Goal: Task Accomplishment & Management: Manage account settings

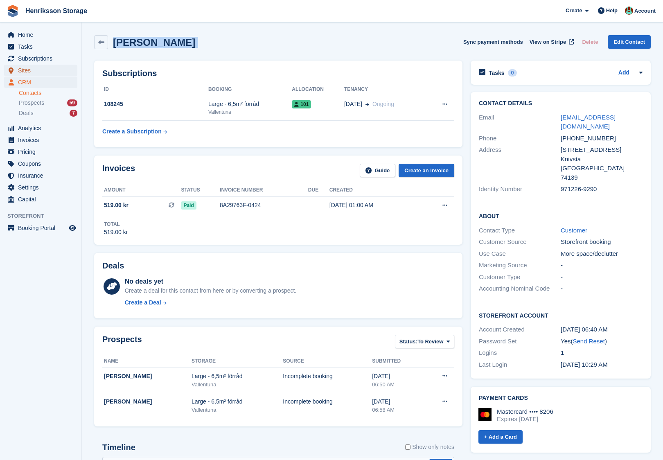
click at [36, 67] on span "Sites" at bounding box center [42, 70] width 49 height 11
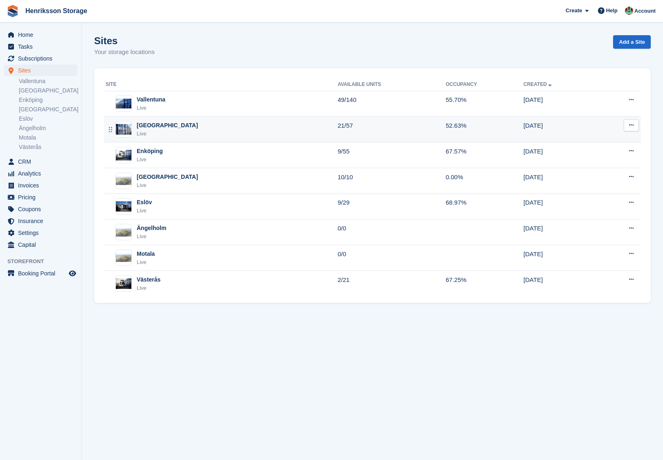
click at [197, 129] on div "Halmstad Live" at bounding box center [222, 129] width 232 height 17
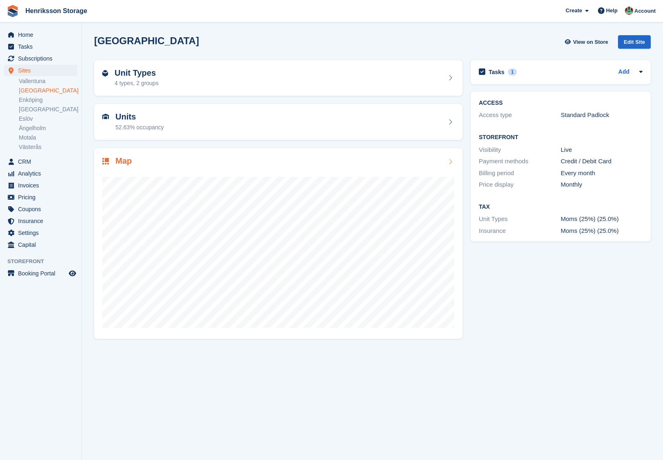
click at [205, 158] on div "Map" at bounding box center [278, 161] width 352 height 11
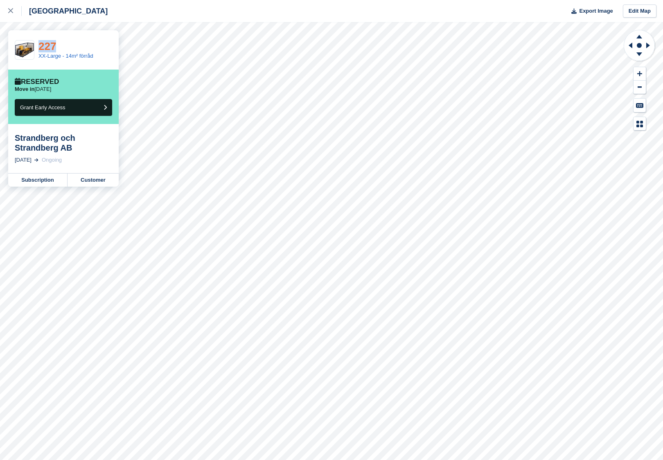
drag, startPoint x: 66, startPoint y: 46, endPoint x: 40, endPoint y: 46, distance: 26.6
click at [40, 46] on div "227" at bounding box center [65, 46] width 55 height 11
copy link "227"
click at [100, 174] on link "Customer" at bounding box center [92, 179] width 51 height 13
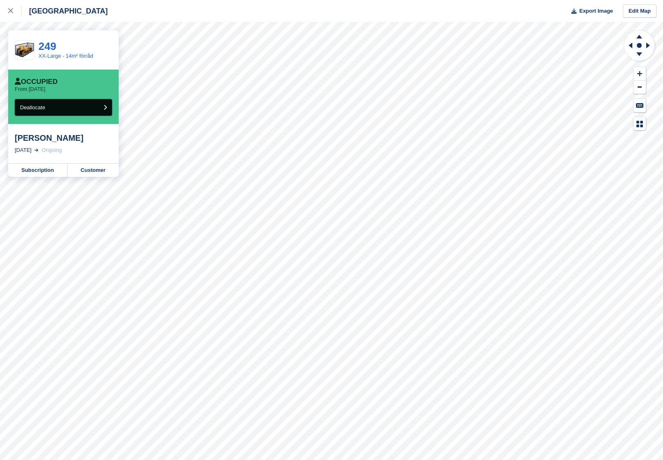
click at [94, 113] on button "Deallocate" at bounding box center [63, 107] width 97 height 17
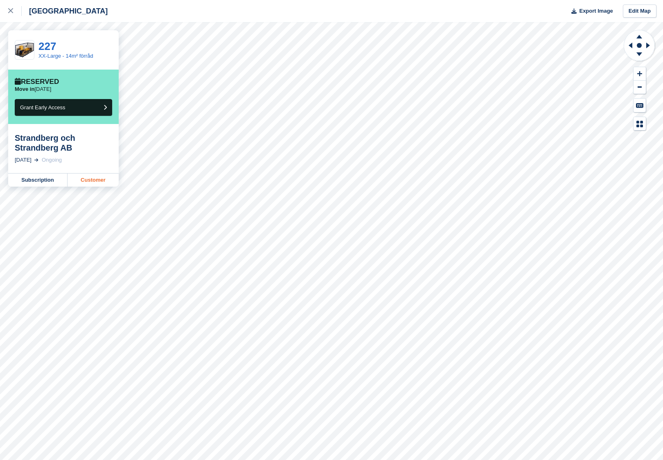
click at [92, 180] on link "Customer" at bounding box center [92, 179] width 51 height 13
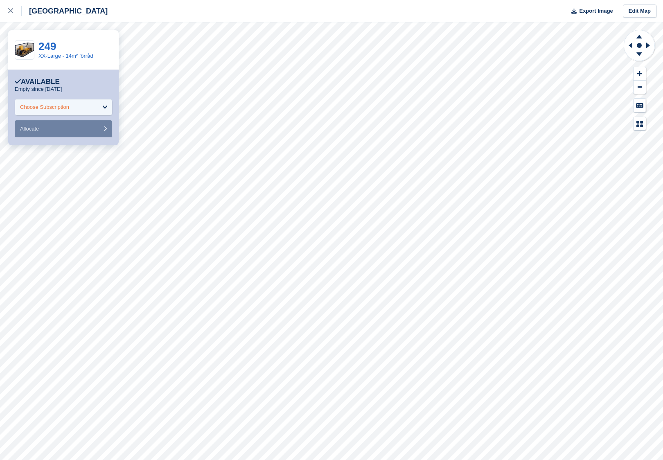
click at [75, 103] on div "Choose Subscription" at bounding box center [63, 107] width 97 height 16
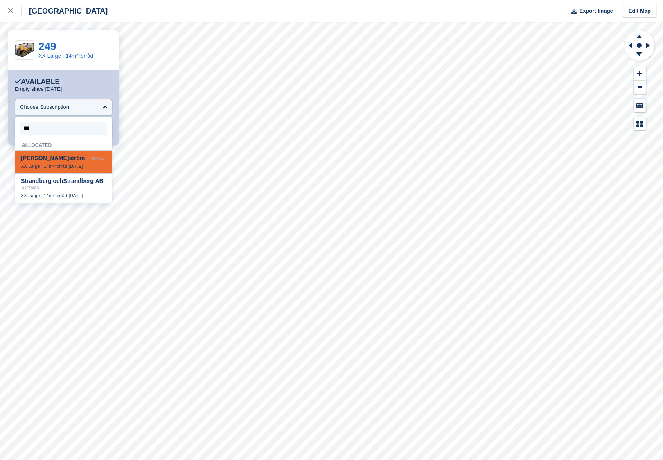
type input "****"
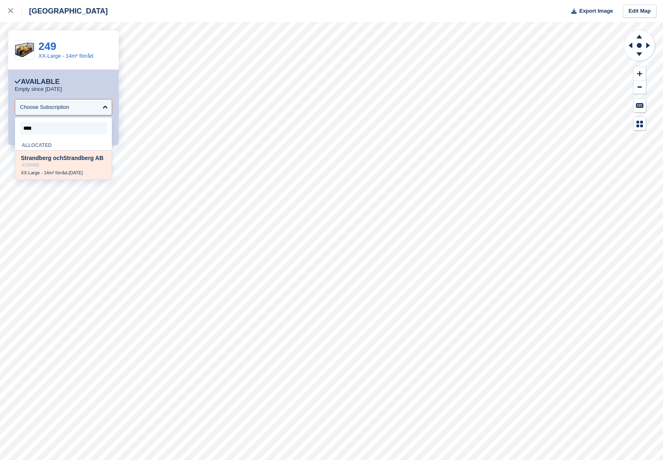
click at [59, 166] on div "Stra ndberg och Stra ndberg AB #109486" at bounding box center [63, 161] width 85 height 13
select select "******"
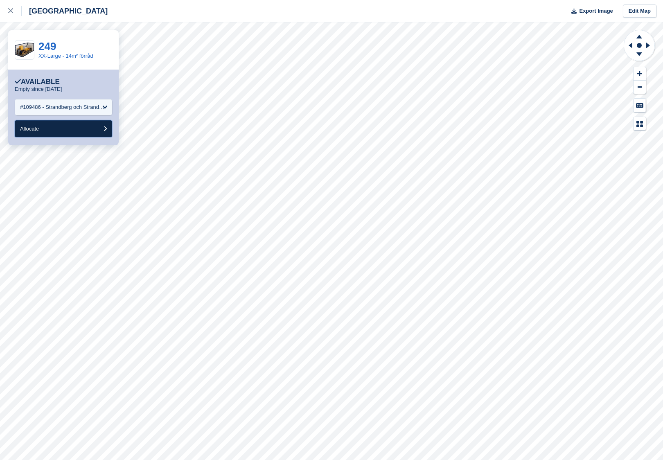
click at [66, 129] on button "Allocate" at bounding box center [63, 128] width 97 height 17
click at [94, 109] on div "Choose Subscription" at bounding box center [63, 107] width 97 height 16
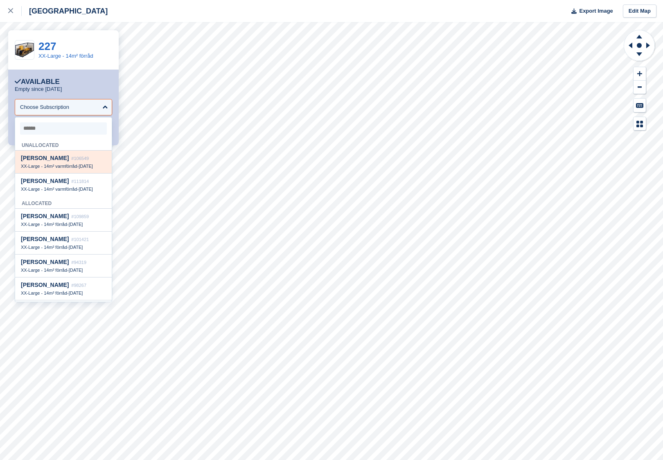
click at [81, 161] on div "Ebba Blum #106549" at bounding box center [63, 158] width 85 height 7
select select "******"
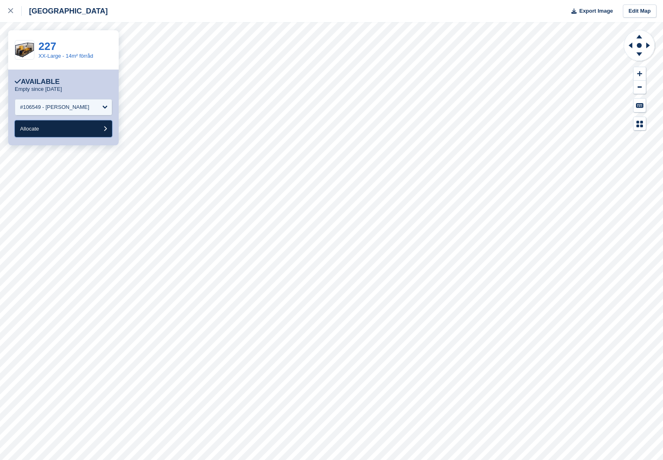
click at [64, 126] on button "Allocate" at bounding box center [63, 128] width 97 height 17
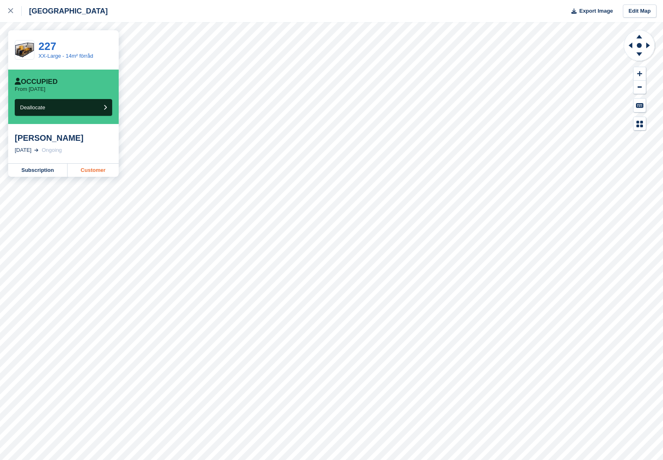
click at [97, 168] on link "Customer" at bounding box center [92, 170] width 51 height 13
click at [66, 53] on link "XX-Large - 14m² förråd" at bounding box center [65, 56] width 55 height 6
click at [45, 40] on link "227" at bounding box center [47, 46] width 18 height 12
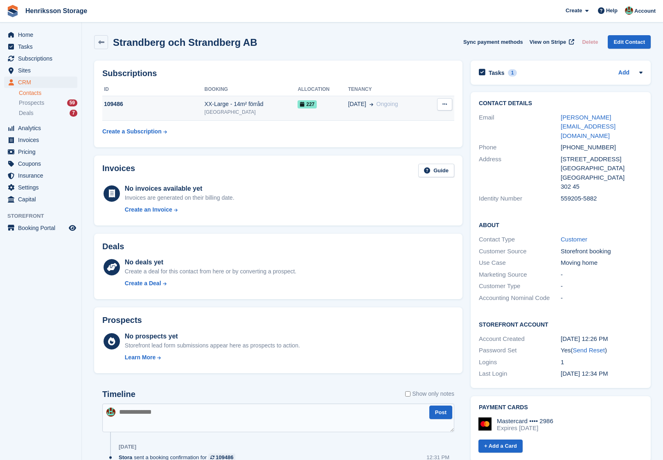
click at [340, 103] on div "227" at bounding box center [322, 104] width 50 height 9
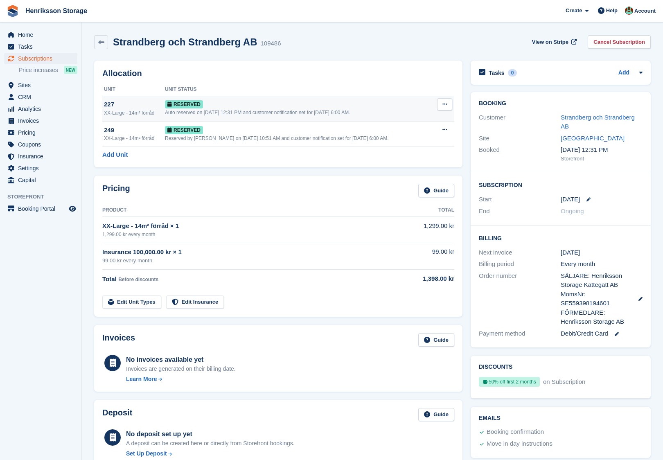
click at [450, 107] on button at bounding box center [444, 104] width 15 height 12
click at [415, 136] on p "Deallocate" at bounding box center [412, 138] width 71 height 11
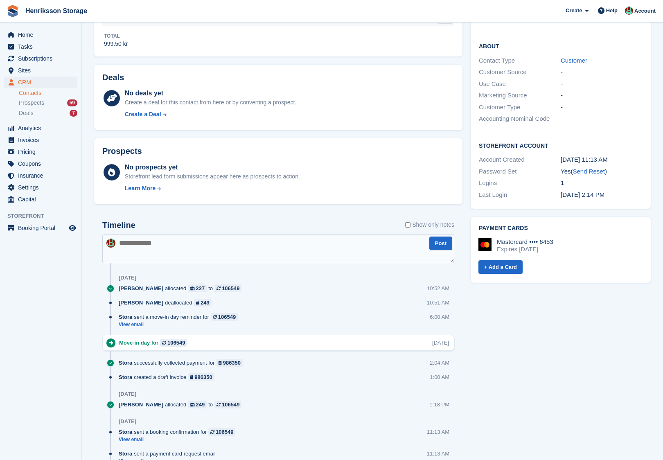
scroll to position [94, 0]
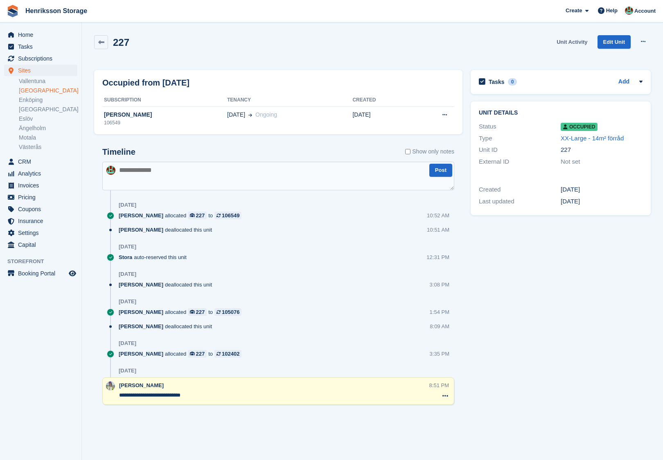
click at [578, 43] on link "Unit Activity" at bounding box center [571, 41] width 37 height 13
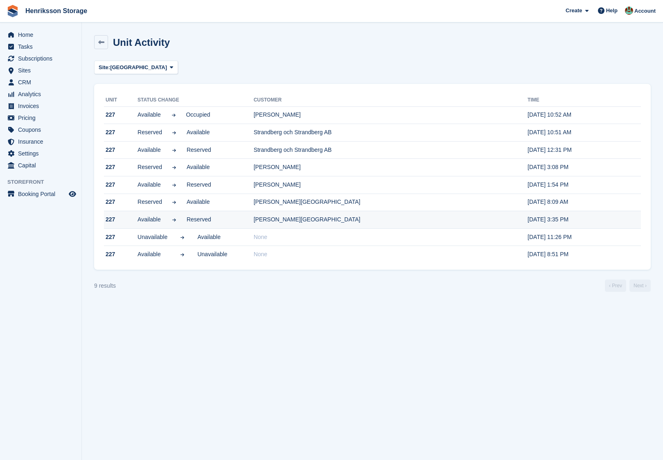
click at [304, 215] on td "[PERSON_NAME][GEOGRAPHIC_DATA]" at bounding box center [391, 220] width 274 height 18
click at [284, 218] on td "[PERSON_NAME][GEOGRAPHIC_DATA]" at bounding box center [391, 220] width 274 height 18
